Goal: Check status

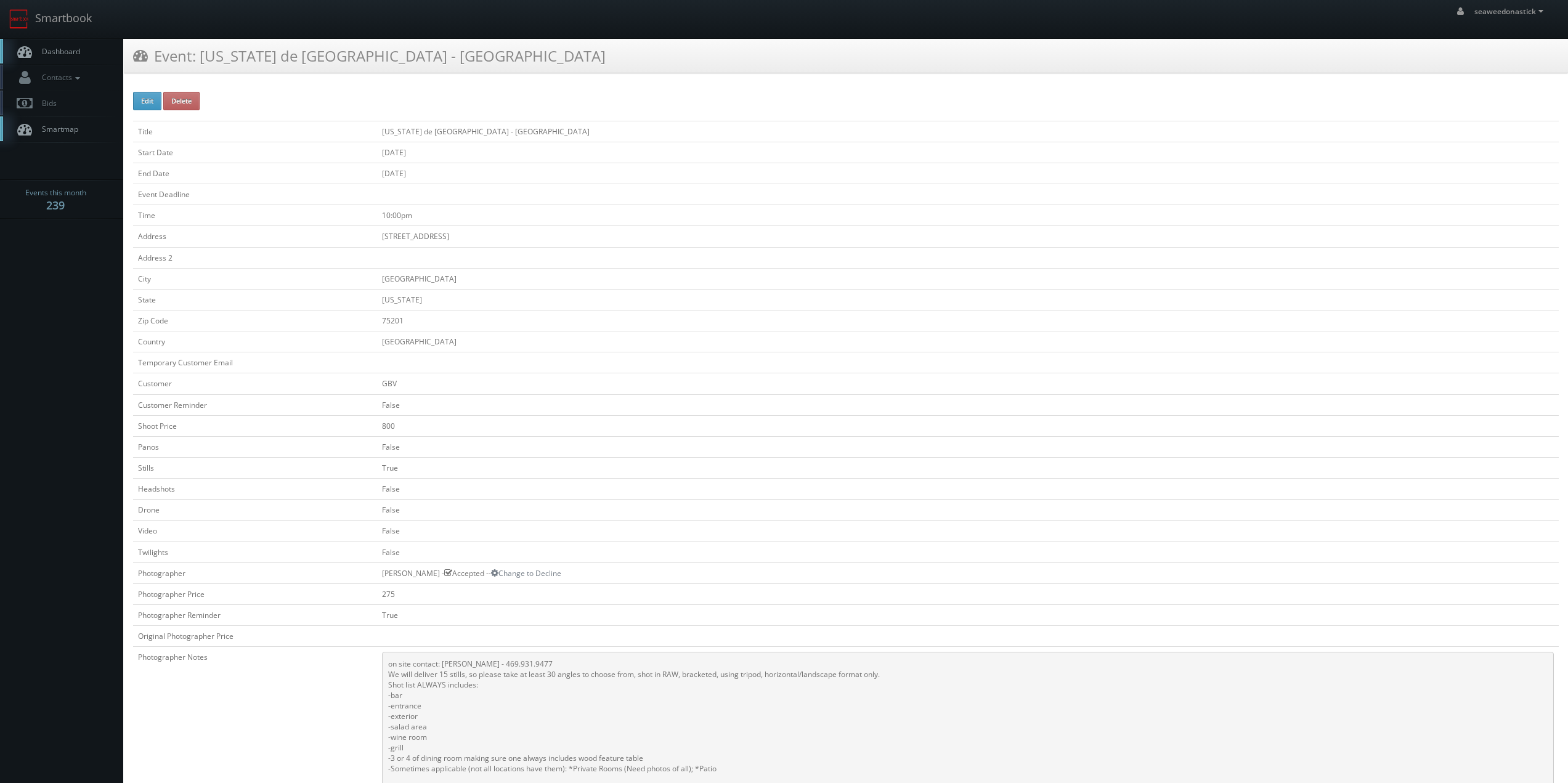
click at [77, 56] on span "Dashboard" at bounding box center [57, 51] width 44 height 11
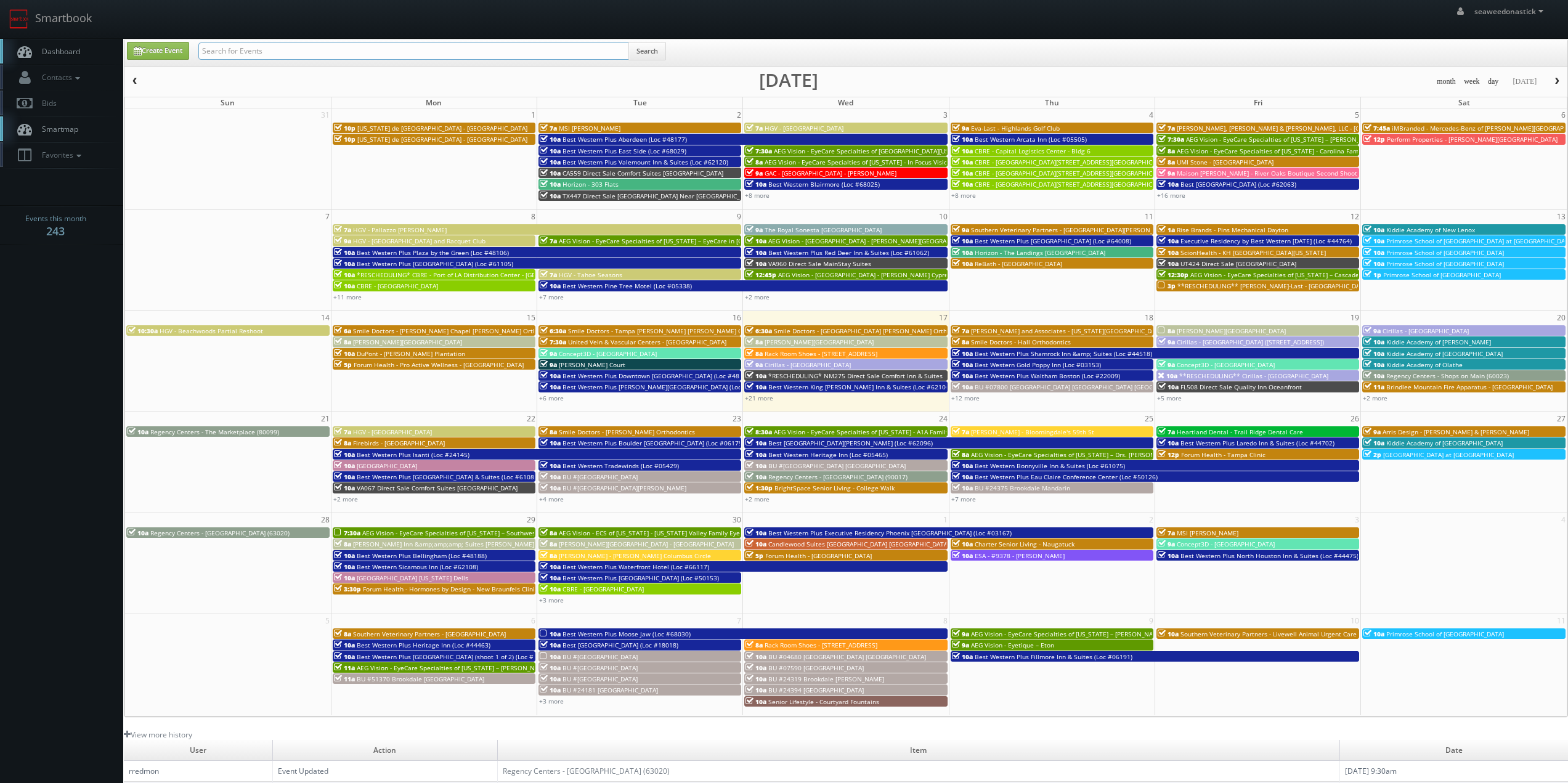
drag, startPoint x: 0, startPoint y: 0, endPoint x: 262, endPoint y: 53, distance: 267.3
click at [262, 53] on input "text" at bounding box center [414, 51] width 431 height 17
paste input "(09-01-25) Texas de Brazil - Memphis"
drag, startPoint x: 241, startPoint y: 54, endPoint x: 172, endPoint y: 62, distance: 69.5
click at [119, 67] on body "Smartbook Toggle Side Navigation Toggle Top Navigation seaweedonastick seaweedo…" at bounding box center [784, 485] width 1568 height 972
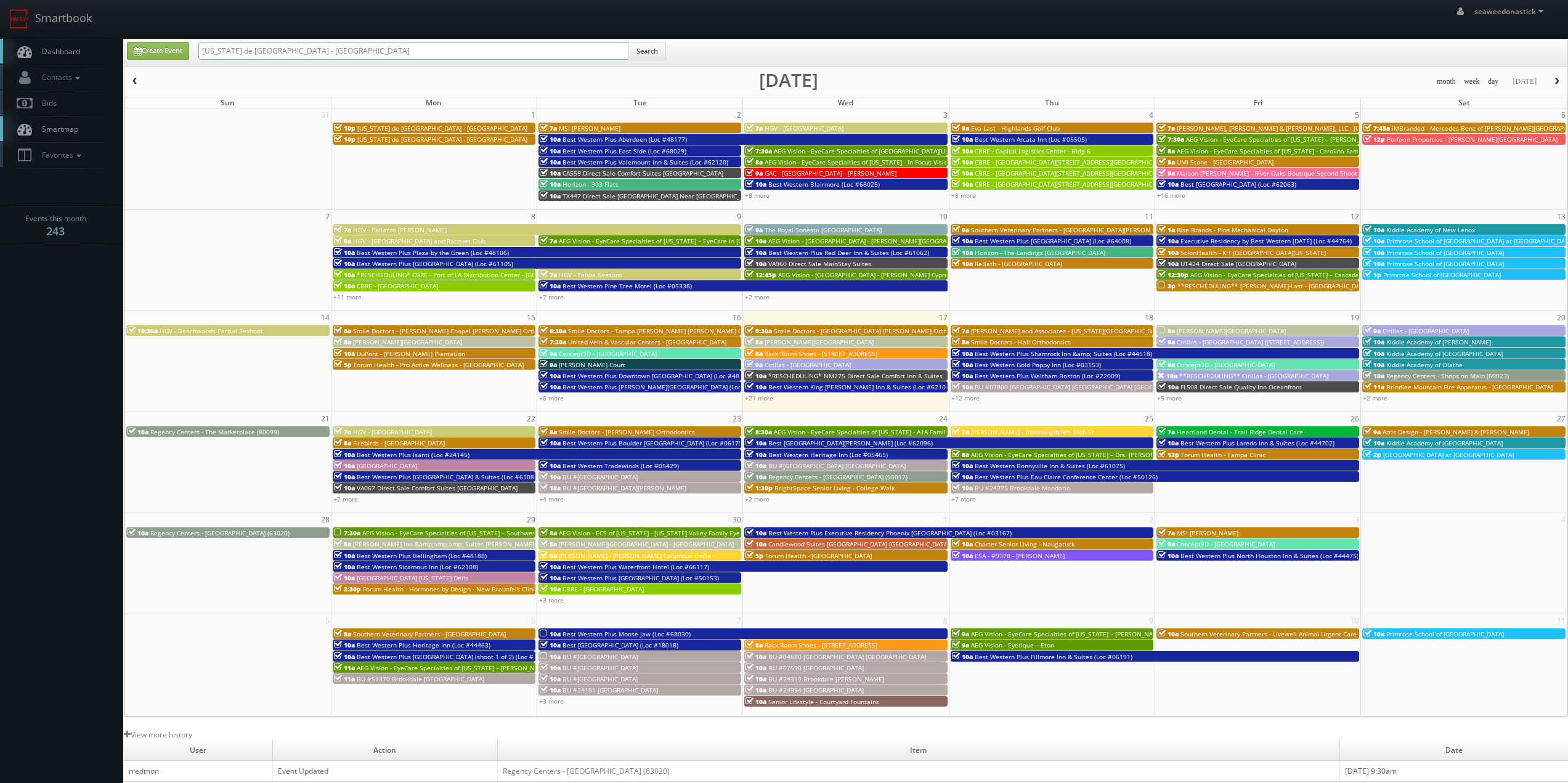
type input "Texas de Brazil - Memphis"
click at [647, 55] on button "Search" at bounding box center [647, 51] width 37 height 18
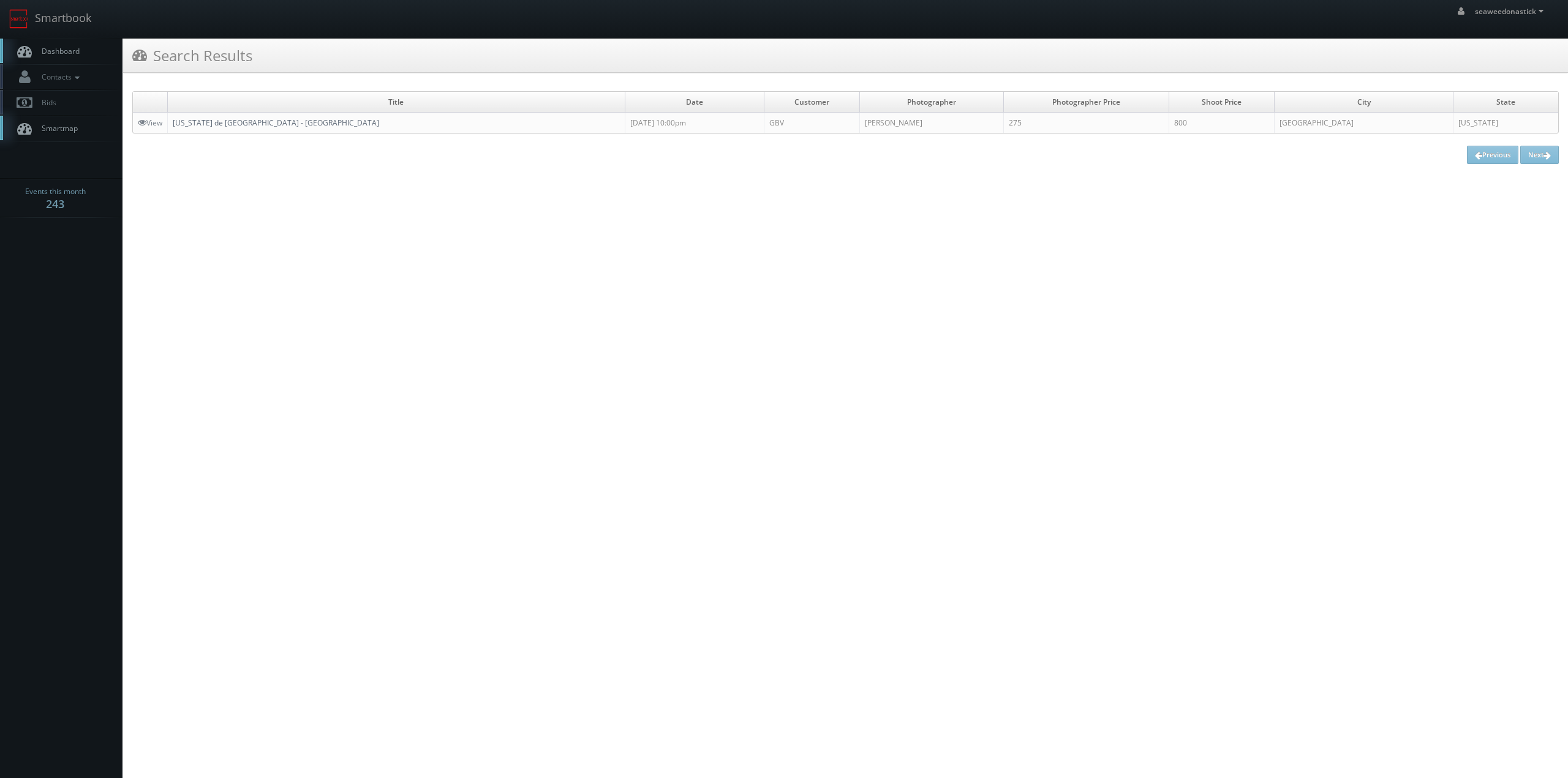
drag, startPoint x: 244, startPoint y: 120, endPoint x: 289, endPoint y: 145, distance: 51.5
click at [244, 120] on link "[US_STATE] de [GEOGRAPHIC_DATA] - [GEOGRAPHIC_DATA]" at bounding box center [276, 123] width 206 height 10
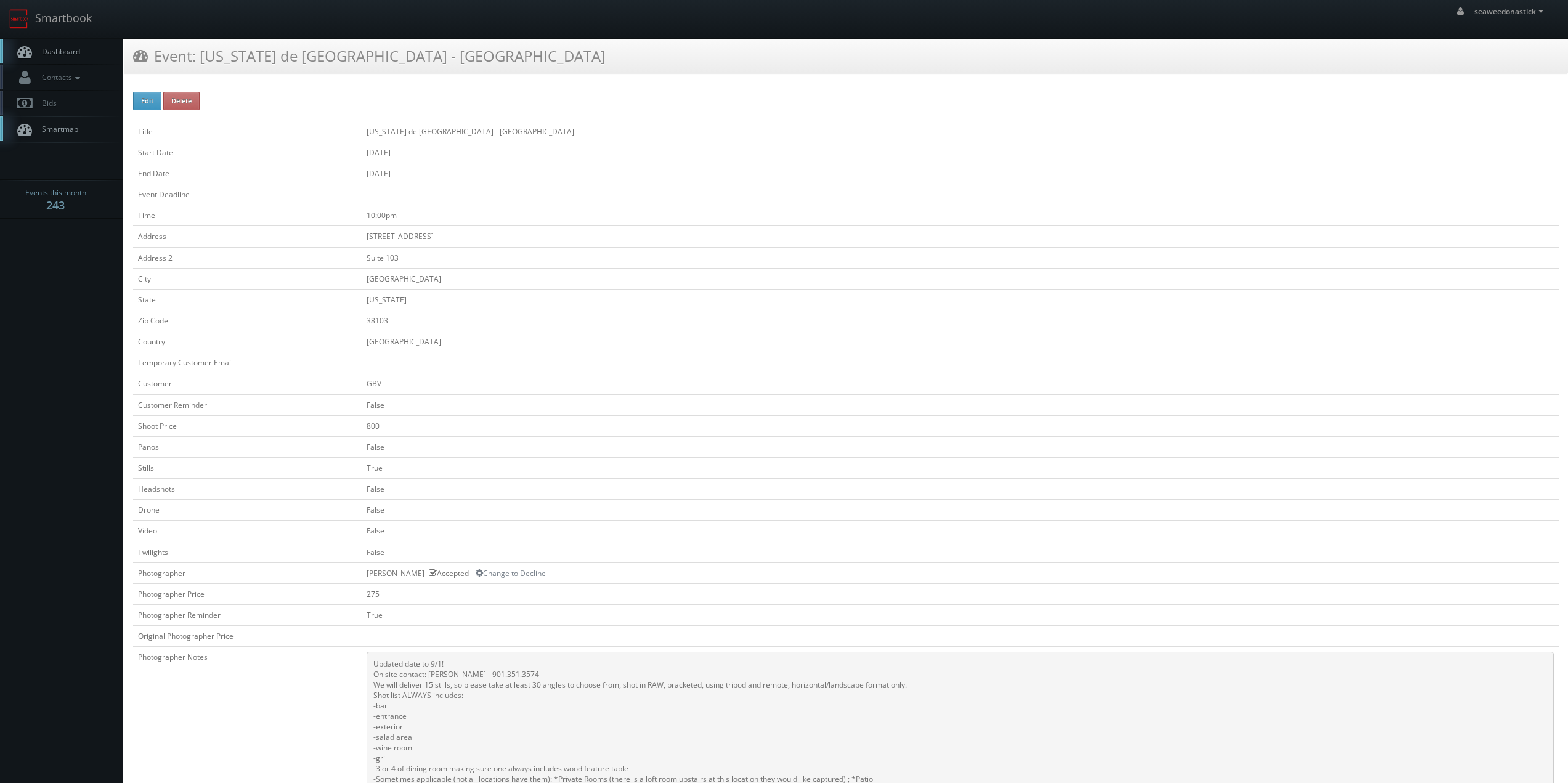
scroll to position [61, 0]
